Goal: Task Accomplishment & Management: Complete application form

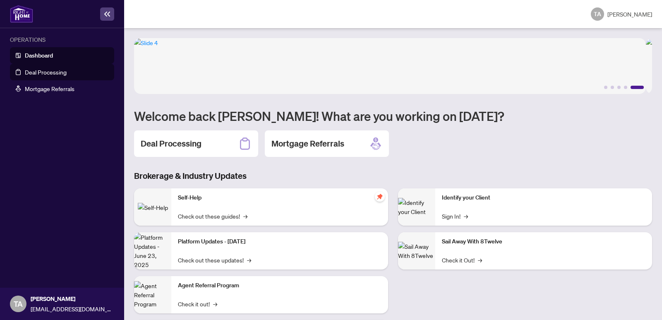
click at [25, 71] on link "Deal Processing" at bounding box center [46, 71] width 42 height 7
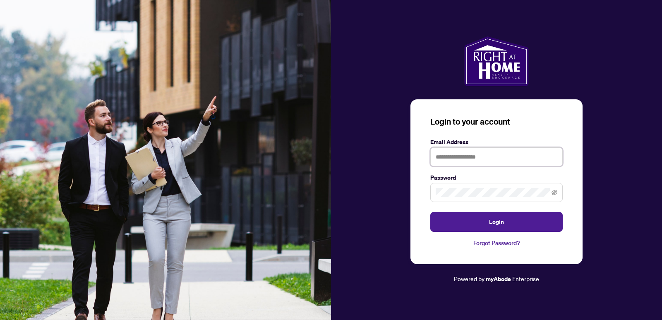
click at [511, 154] on input "text" at bounding box center [496, 156] width 132 height 19
type input "**********"
click at [430, 212] on button "Login" at bounding box center [496, 222] width 132 height 20
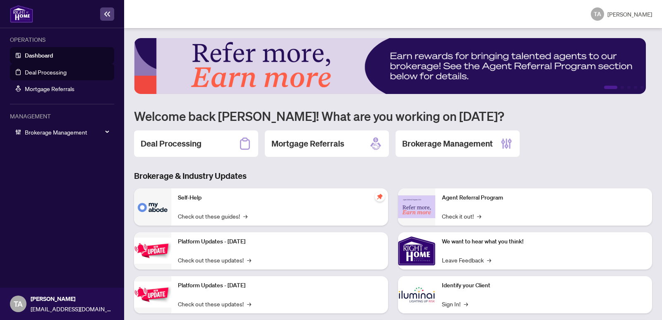
click at [39, 68] on link "Deal Processing" at bounding box center [46, 71] width 42 height 7
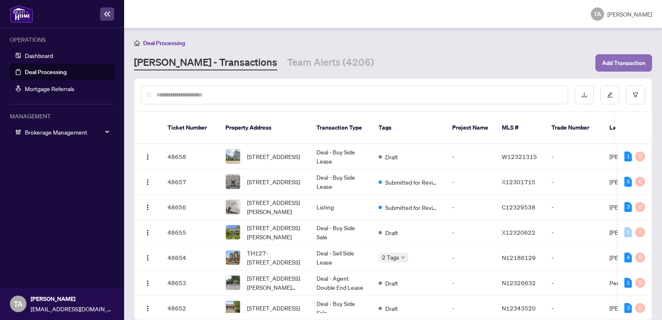
click at [613, 61] on span "Add Transaction" at bounding box center [623, 62] width 43 height 13
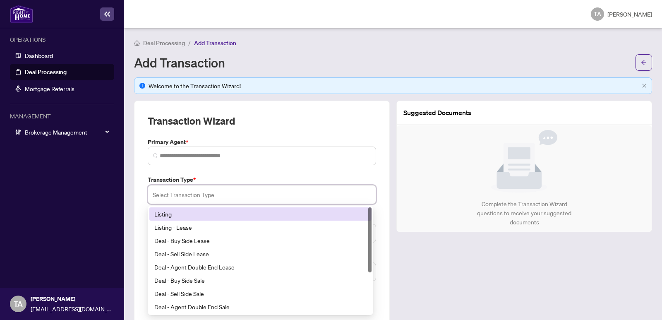
click at [240, 197] on input "search" at bounding box center [262, 194] width 219 height 18
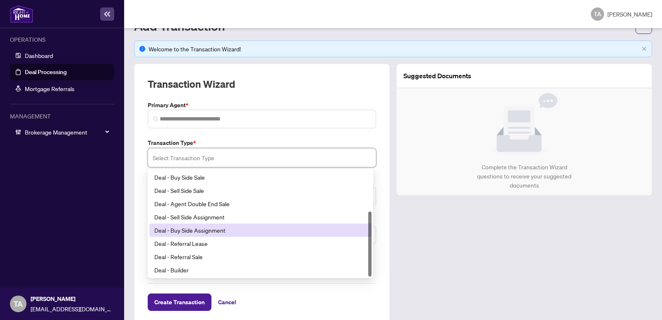
scroll to position [51, 0]
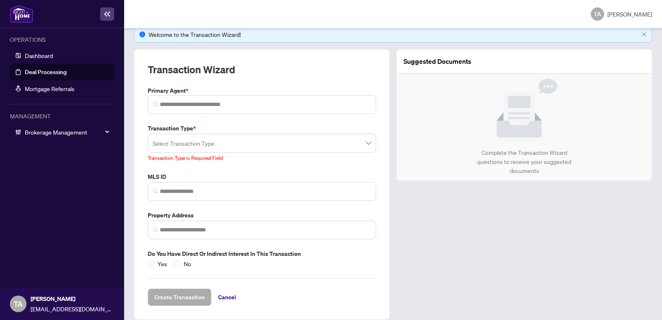
click at [589, 276] on div "Suggested Documents Complete the Transaction Wizard questions to receive your s…" at bounding box center [524, 184] width 262 height 270
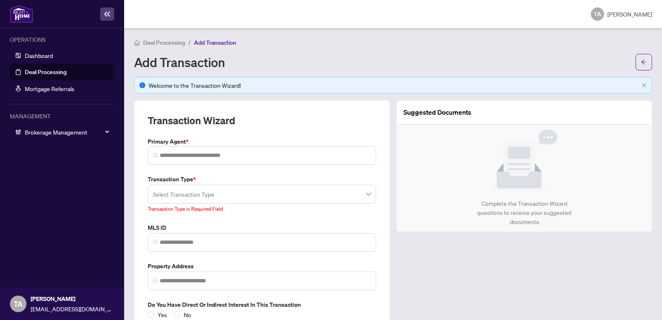
scroll to position [0, 0]
click at [56, 72] on link "Deal Processing" at bounding box center [46, 71] width 42 height 7
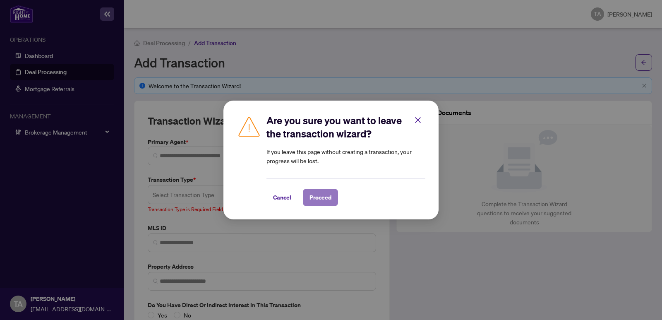
click at [323, 195] on span "Proceed" at bounding box center [321, 197] width 22 height 13
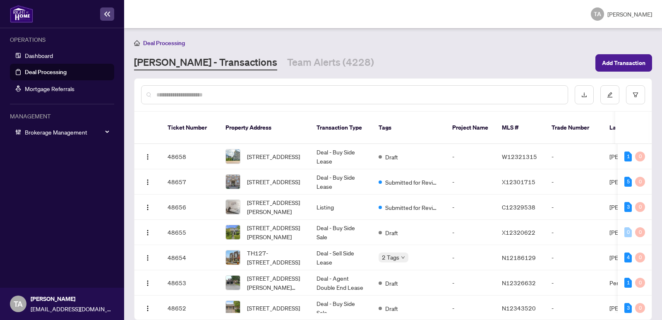
click at [19, 14] on img at bounding box center [21, 14] width 23 height 18
